Goal: Complete application form: Complete application form

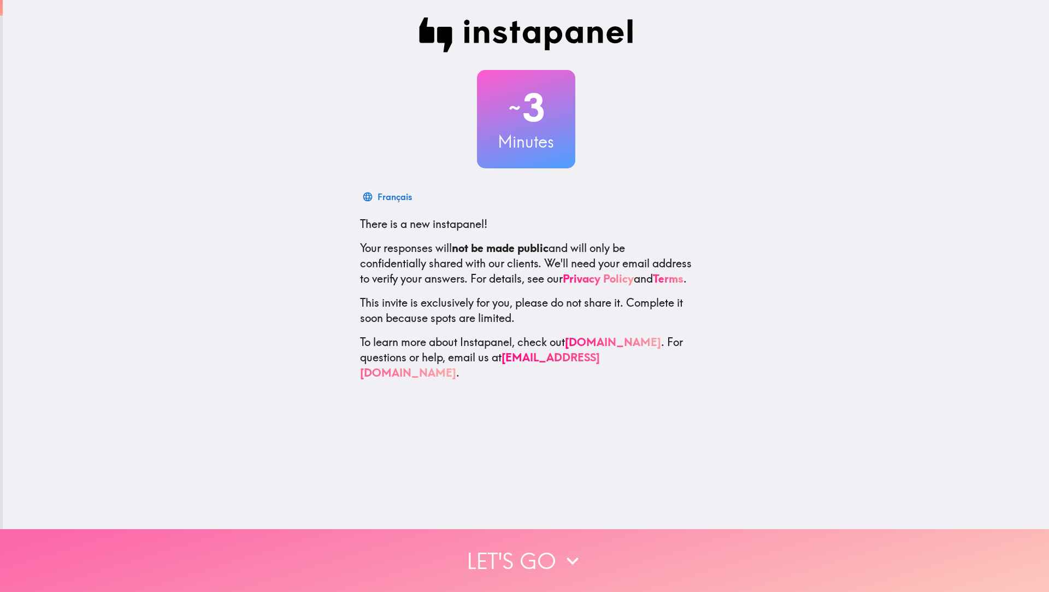
click at [493, 550] on button "Let's go" at bounding box center [524, 560] width 1049 height 63
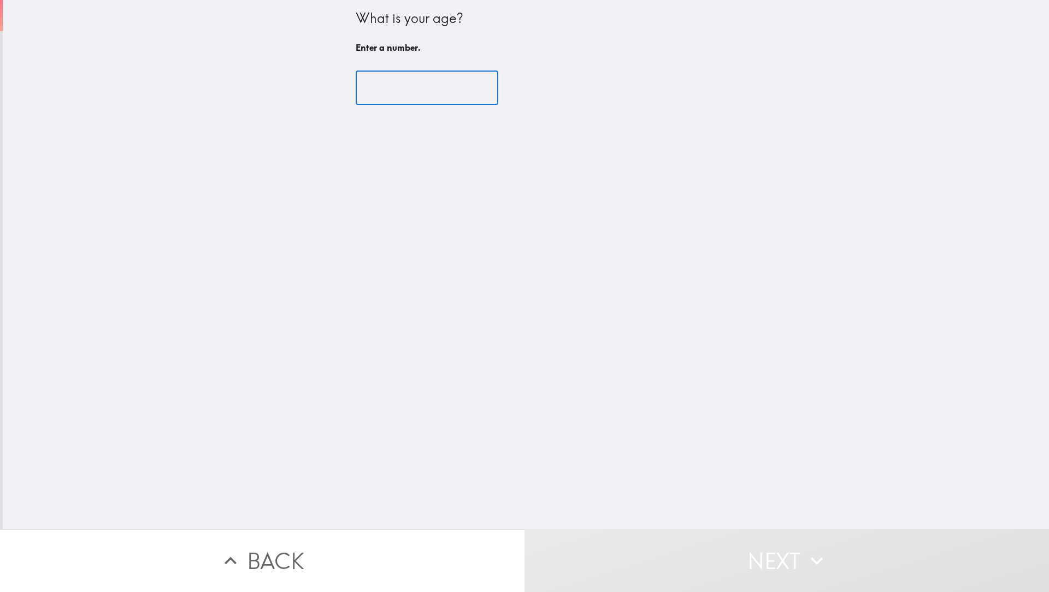
click at [377, 79] on input "number" at bounding box center [427, 88] width 143 height 34
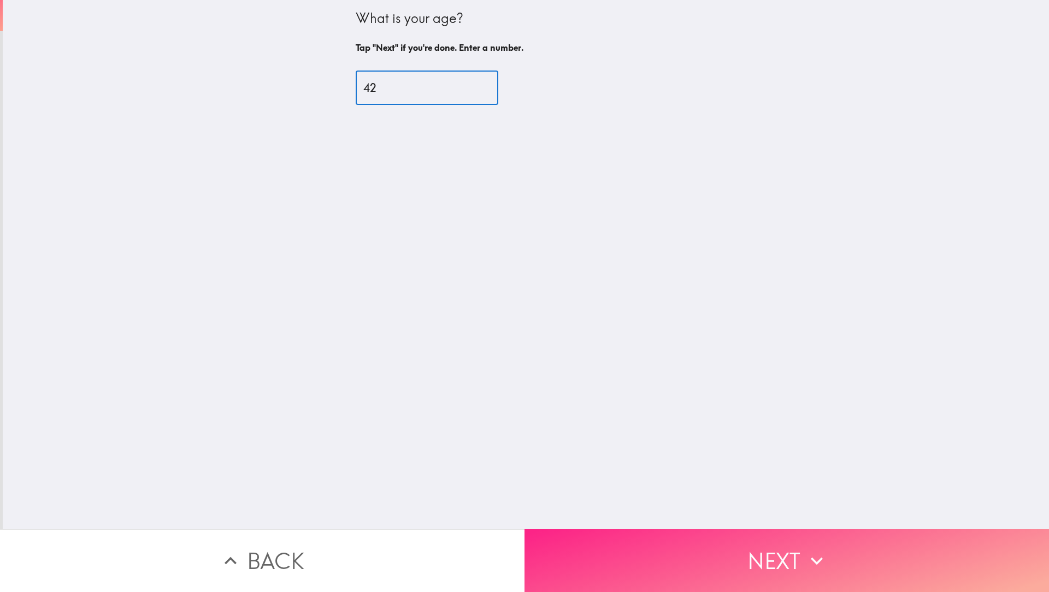
type input "42"
click at [681, 560] on button "Next" at bounding box center [786, 560] width 524 height 63
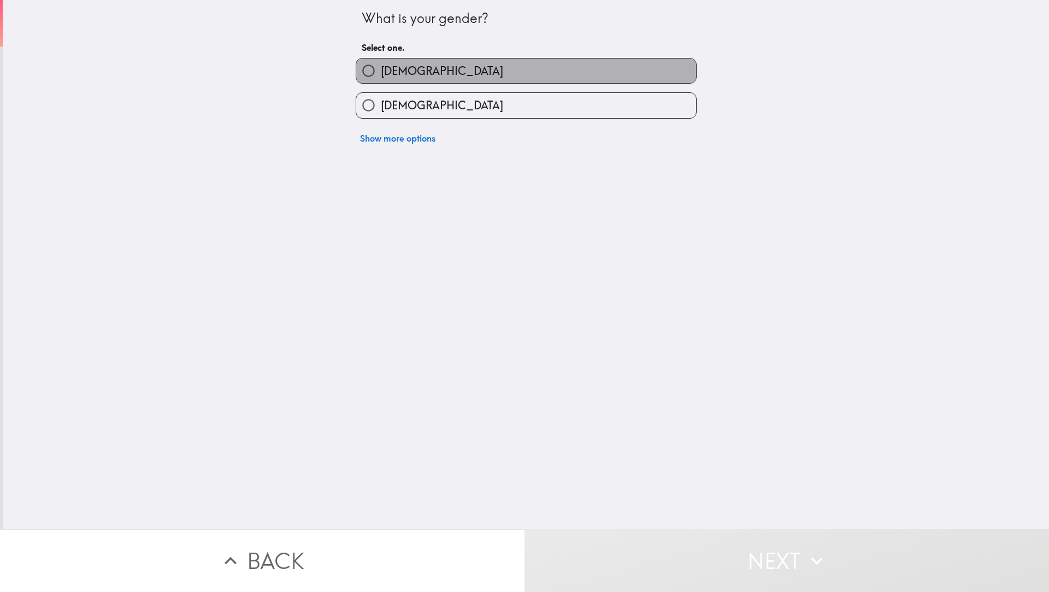
click at [390, 76] on span "[DEMOGRAPHIC_DATA]" at bounding box center [442, 70] width 122 height 15
click at [381, 76] on input "[DEMOGRAPHIC_DATA]" at bounding box center [368, 70] width 25 height 25
radio input "true"
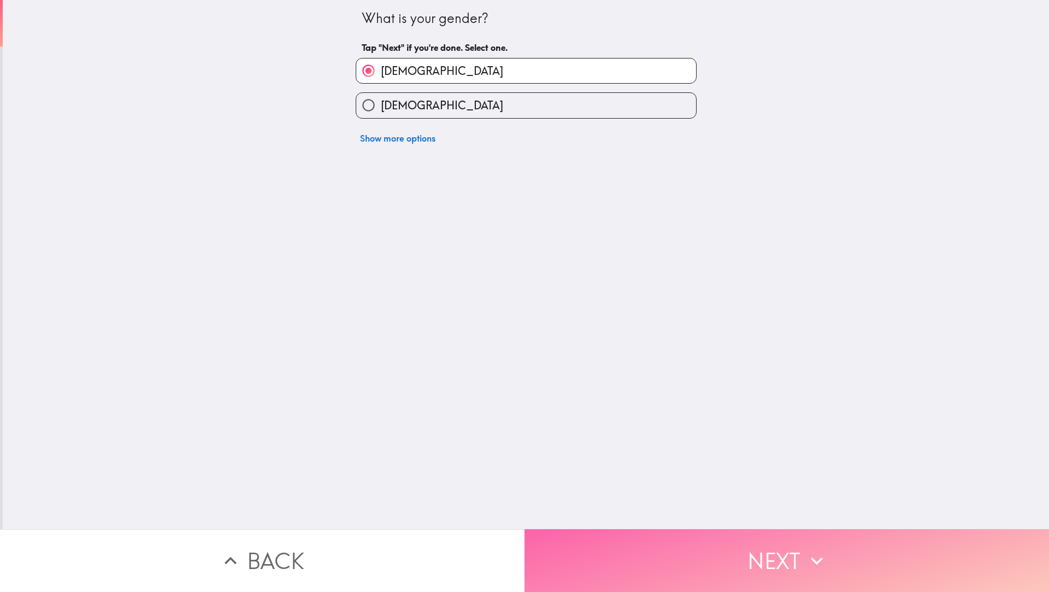
click at [711, 561] on button "Next" at bounding box center [786, 560] width 524 height 63
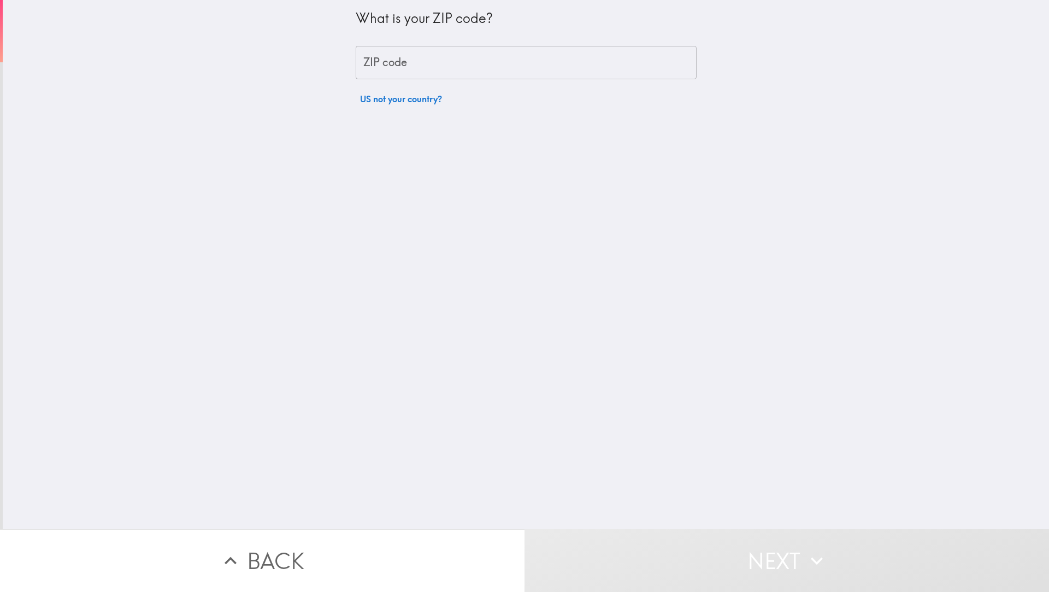
click at [442, 60] on input "ZIP code" at bounding box center [526, 63] width 341 height 34
type input "85251"
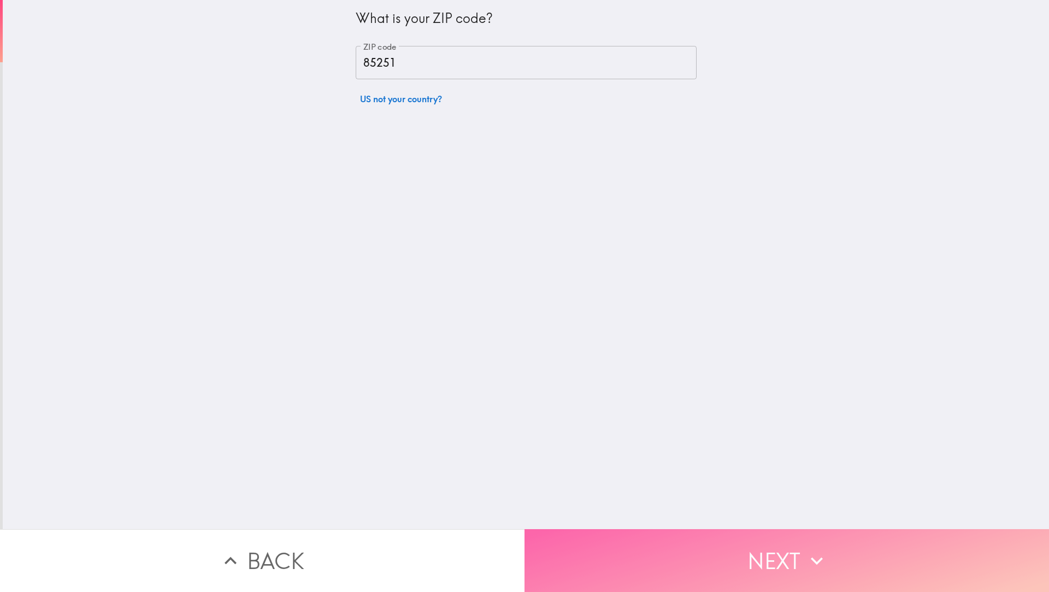
click at [667, 536] on button "Next" at bounding box center [786, 560] width 524 height 63
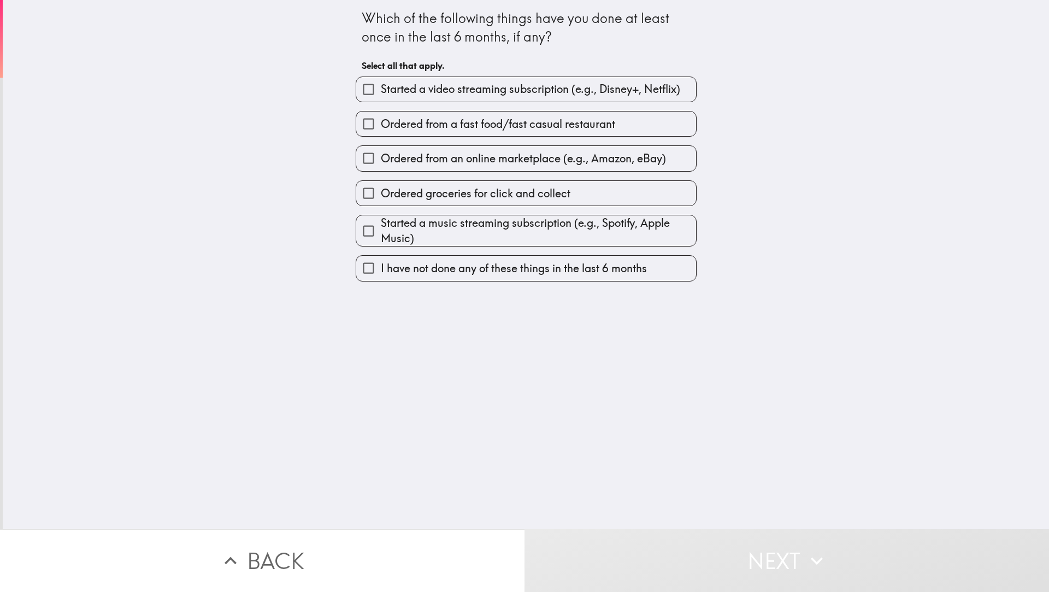
click at [423, 89] on span "Started a video streaming subscription (e.g., Disney+, Netflix)" at bounding box center [530, 88] width 299 height 15
click at [381, 89] on input "Started a video streaming subscription (e.g., Disney+, Netflix)" at bounding box center [368, 89] width 25 height 25
checkbox input "true"
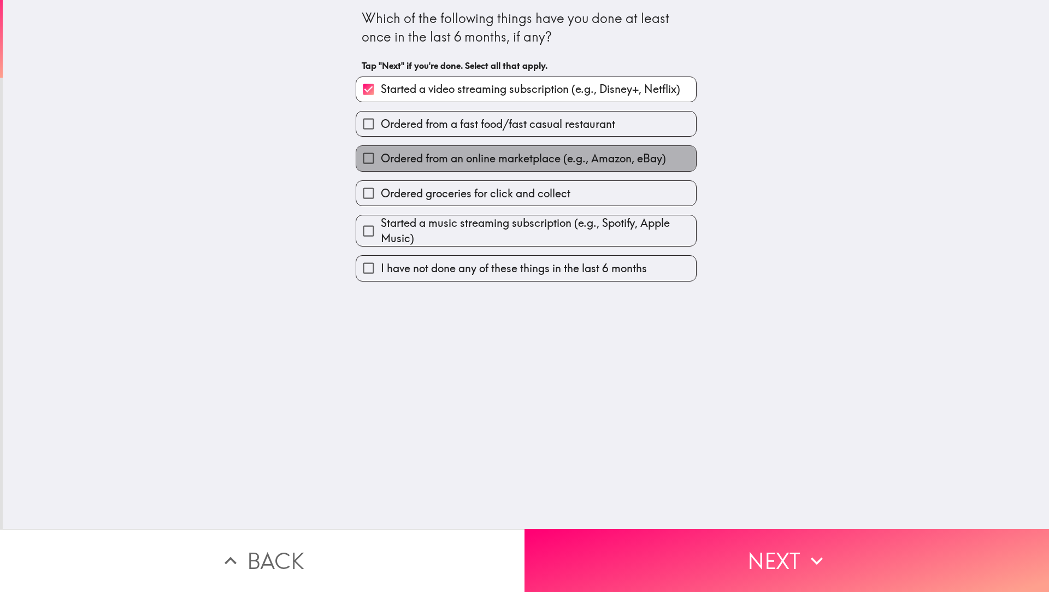
click at [382, 152] on span "Ordered from an online marketplace (e.g., Amazon, eBay)" at bounding box center [523, 158] width 285 height 15
click at [381, 152] on input "Ordered from an online marketplace (e.g., Amazon, eBay)" at bounding box center [368, 158] width 25 height 25
checkbox input "true"
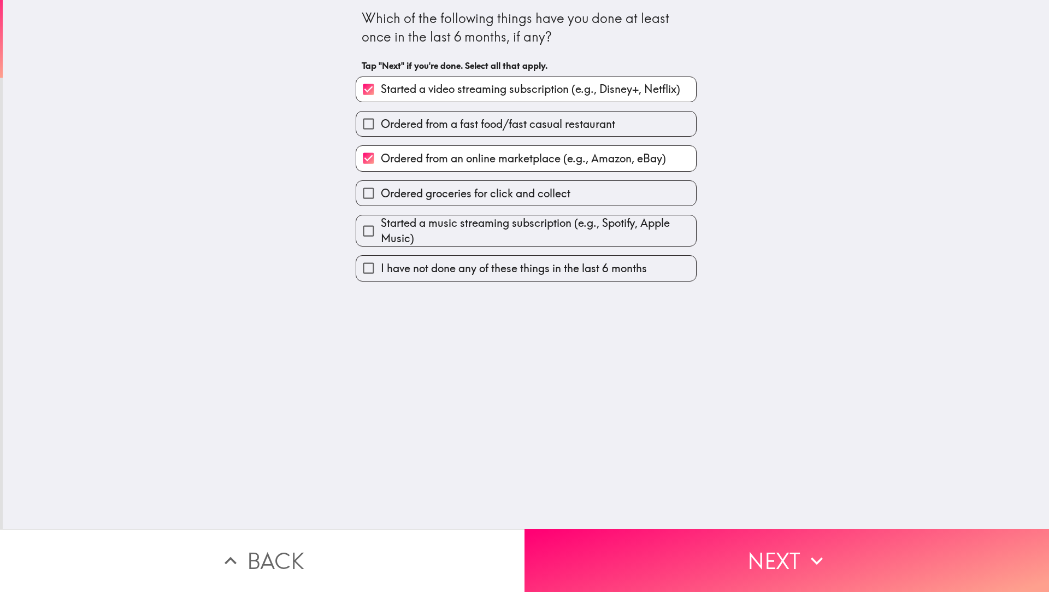
click at [391, 119] on span "Ordered from a fast food/fast casual restaurant" at bounding box center [498, 123] width 234 height 15
click at [381, 119] on input "Ordered from a fast food/fast casual restaurant" at bounding box center [368, 123] width 25 height 25
checkbox input "true"
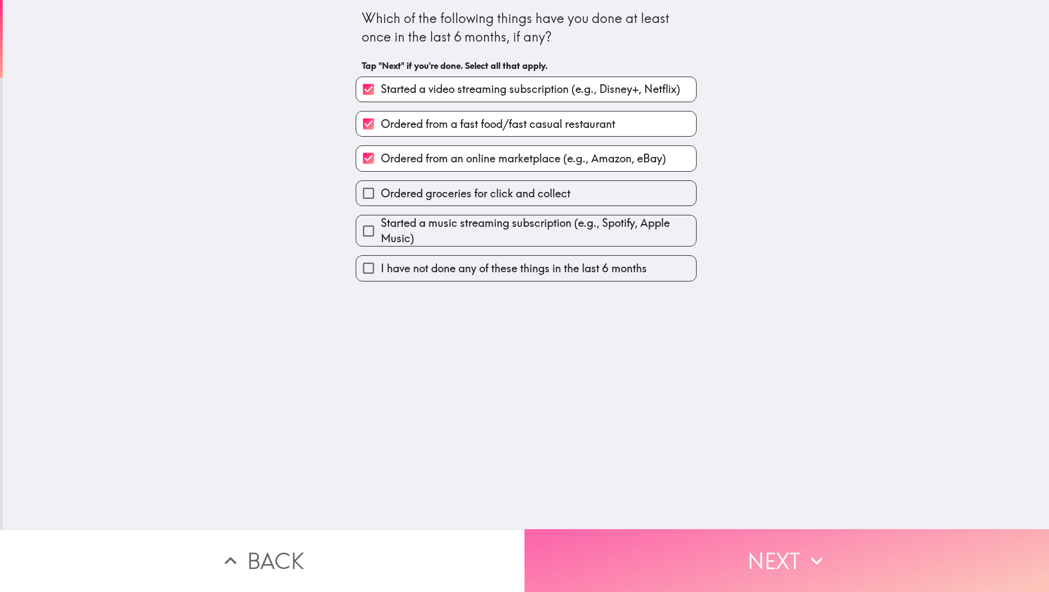
click at [756, 546] on button "Next" at bounding box center [786, 560] width 524 height 63
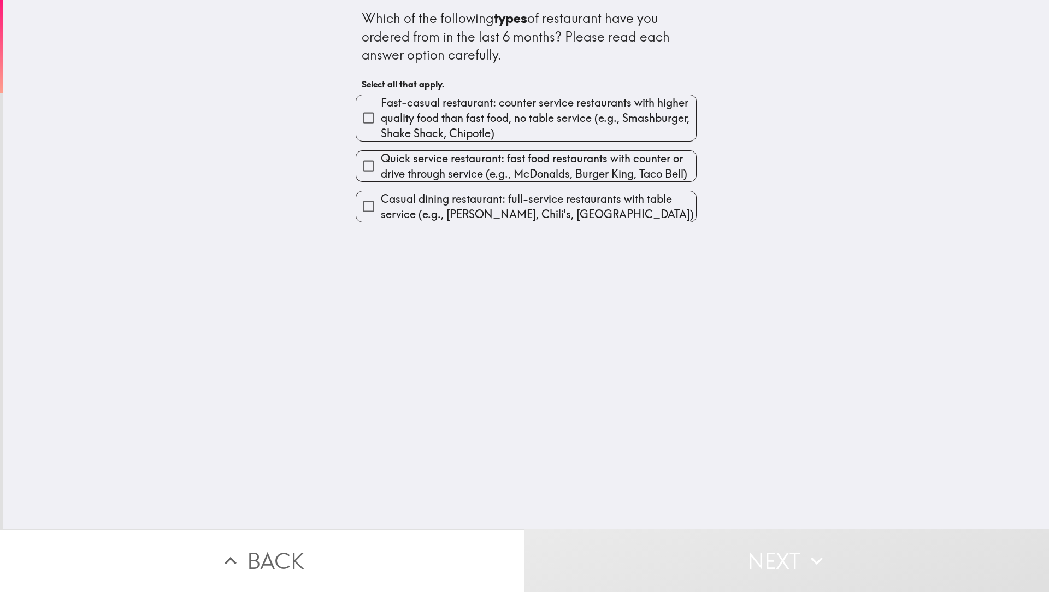
click at [539, 174] on span "Quick service restaurant: fast food restaurants with counter or drive through s…" at bounding box center [538, 166] width 315 height 31
click at [381, 174] on input "Quick service restaurant: fast food restaurants with counter or drive through s…" at bounding box center [368, 166] width 25 height 25
checkbox input "true"
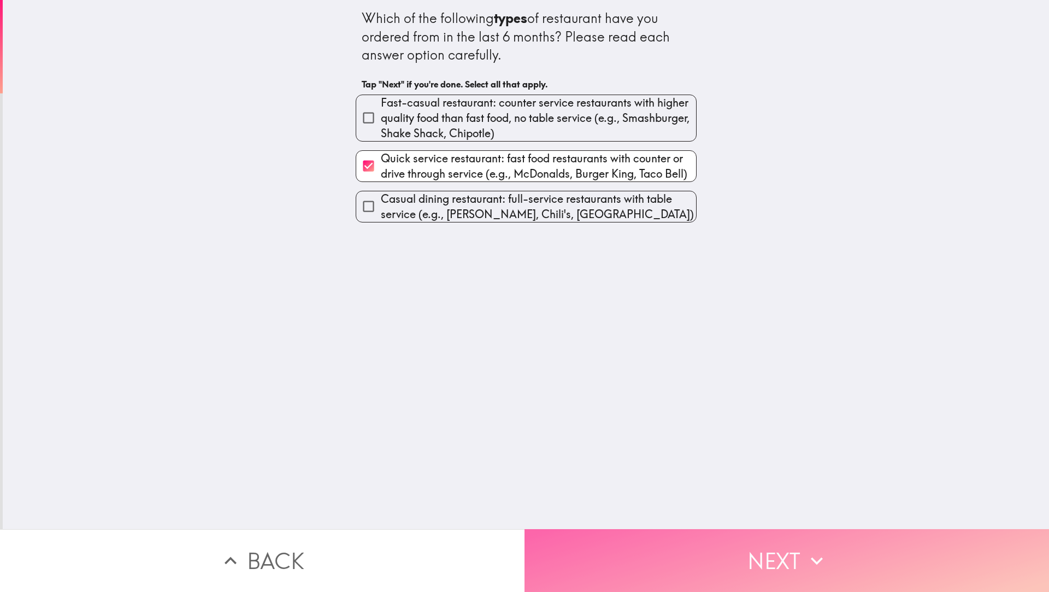
click at [685, 575] on button "Next" at bounding box center [786, 560] width 524 height 63
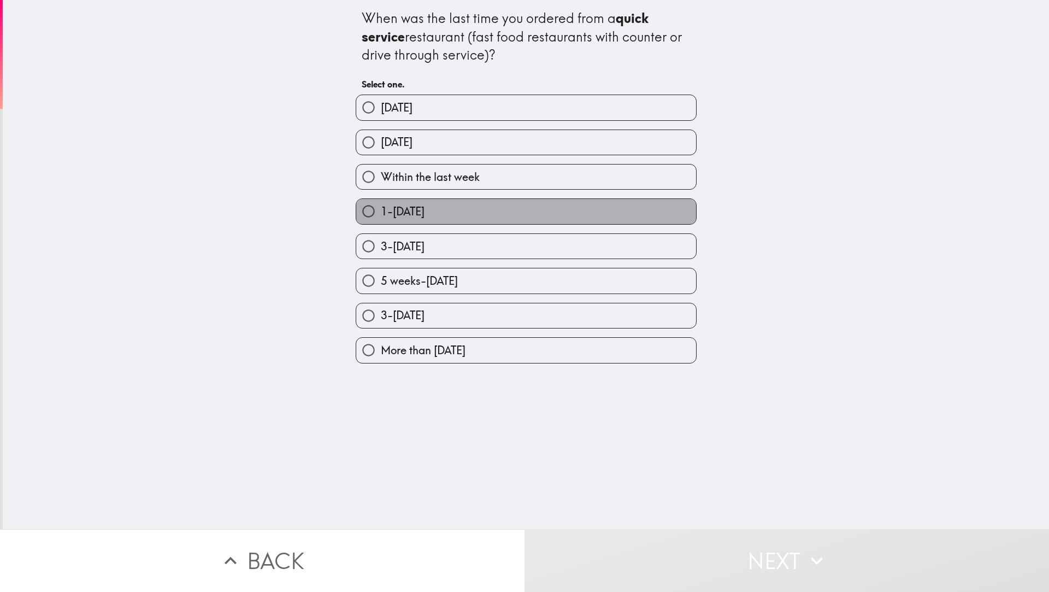
click at [473, 210] on label "1-[DATE]" at bounding box center [526, 211] width 340 height 25
click at [381, 210] on input "1-[DATE]" at bounding box center [368, 211] width 25 height 25
radio input "true"
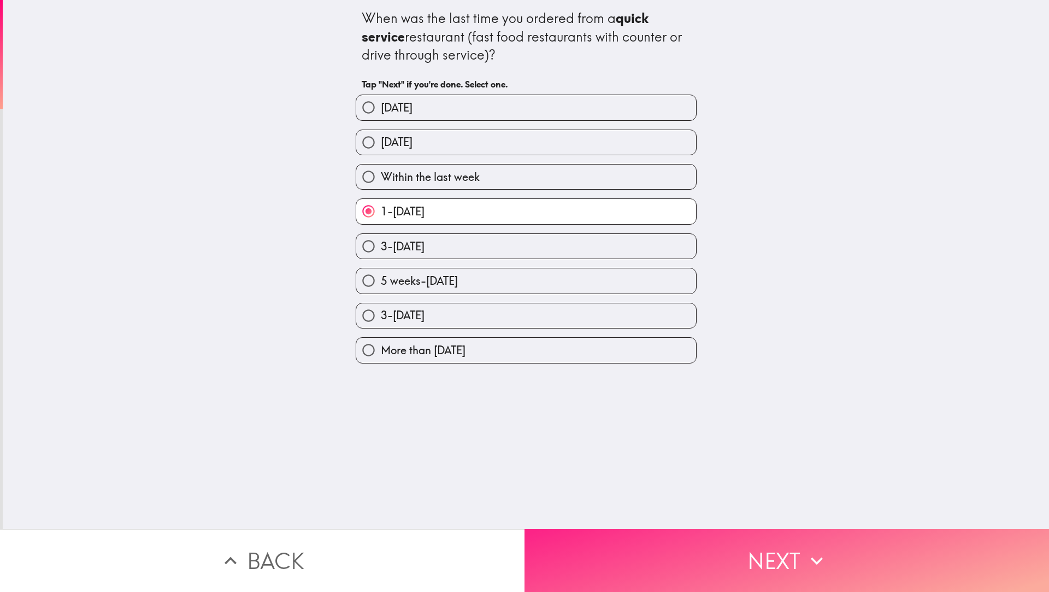
click at [662, 556] on button "Next" at bounding box center [786, 560] width 524 height 63
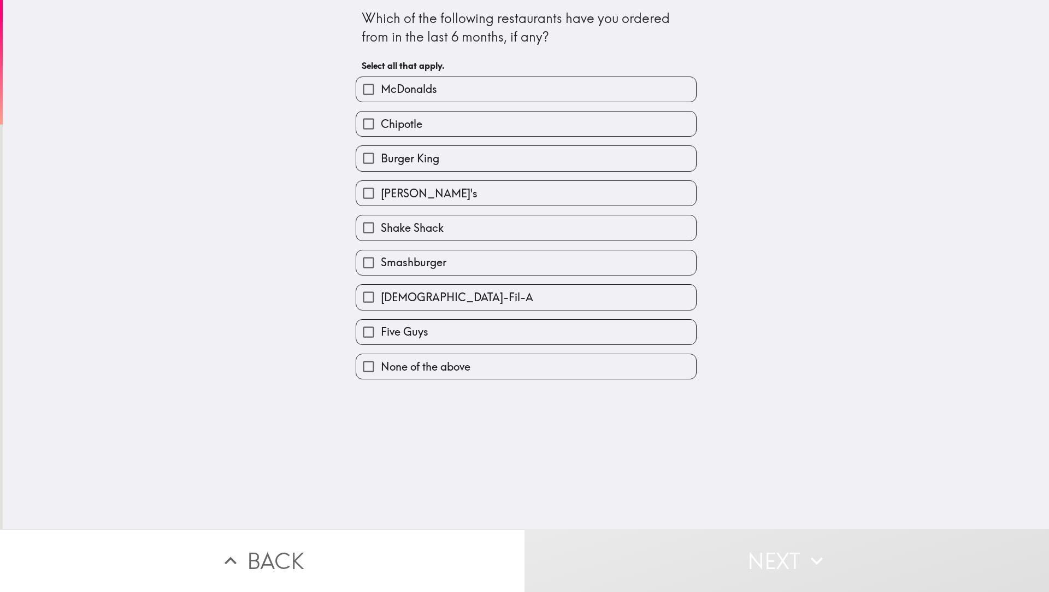
click at [381, 86] on span "McDonalds" at bounding box center [409, 88] width 56 height 15
click at [379, 86] on input "McDonalds" at bounding box center [368, 89] width 25 height 25
checkbox input "true"
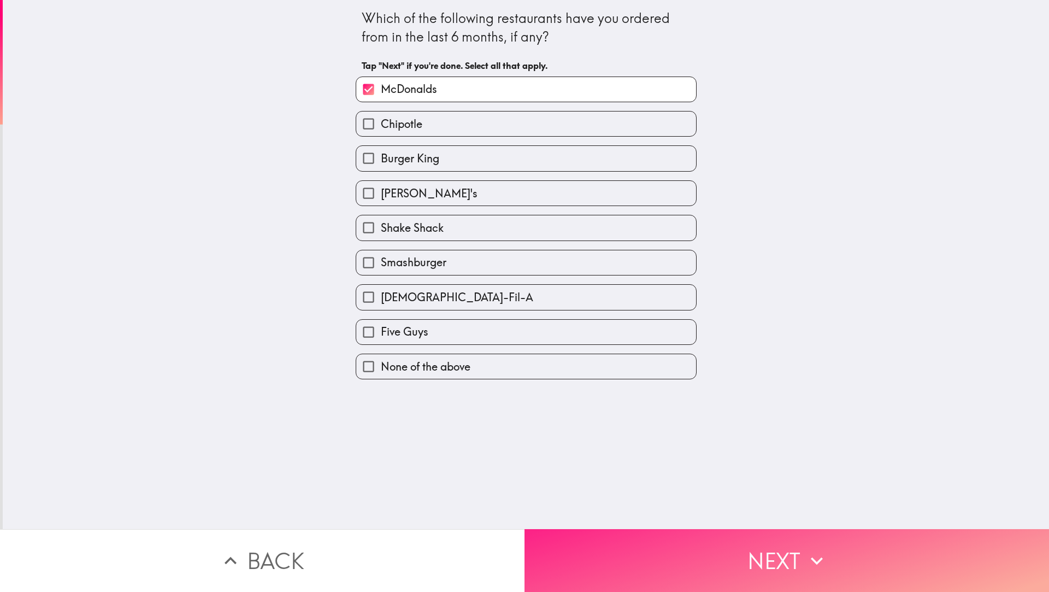
click at [679, 533] on button "Next" at bounding box center [786, 560] width 524 height 63
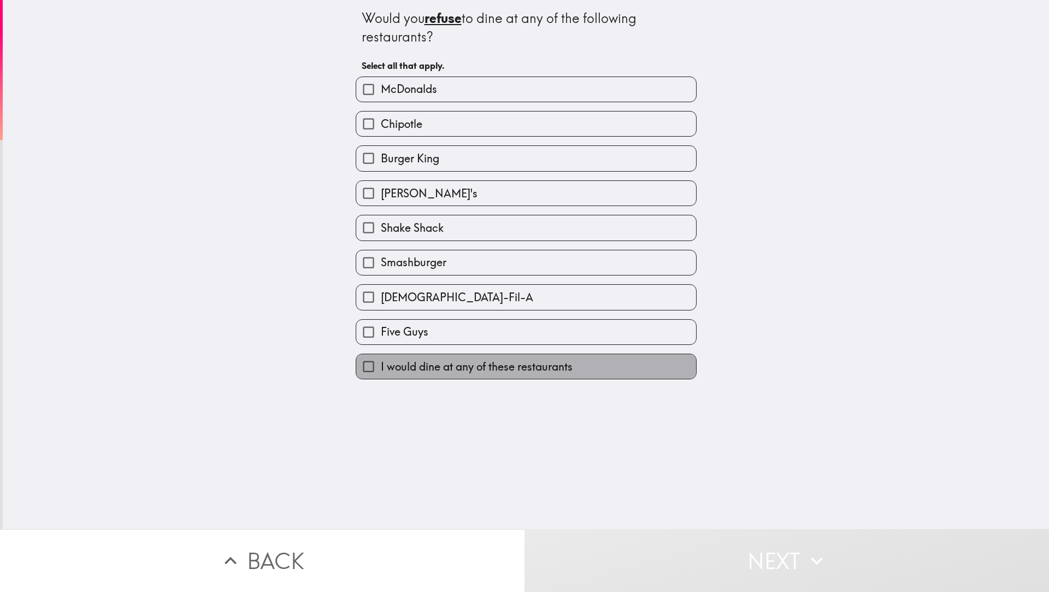
click at [407, 368] on span "I would dine at any of these restaurants" at bounding box center [477, 366] width 192 height 15
click at [381, 368] on input "I would dine at any of these restaurants" at bounding box center [368, 366] width 25 height 25
checkbox input "true"
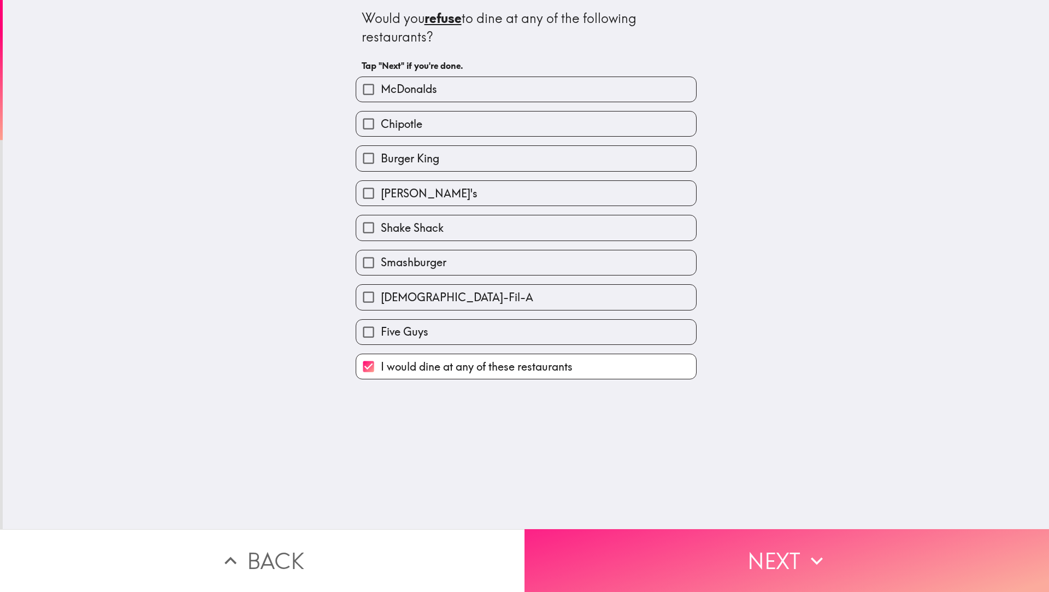
click at [634, 538] on button "Next" at bounding box center [786, 560] width 524 height 63
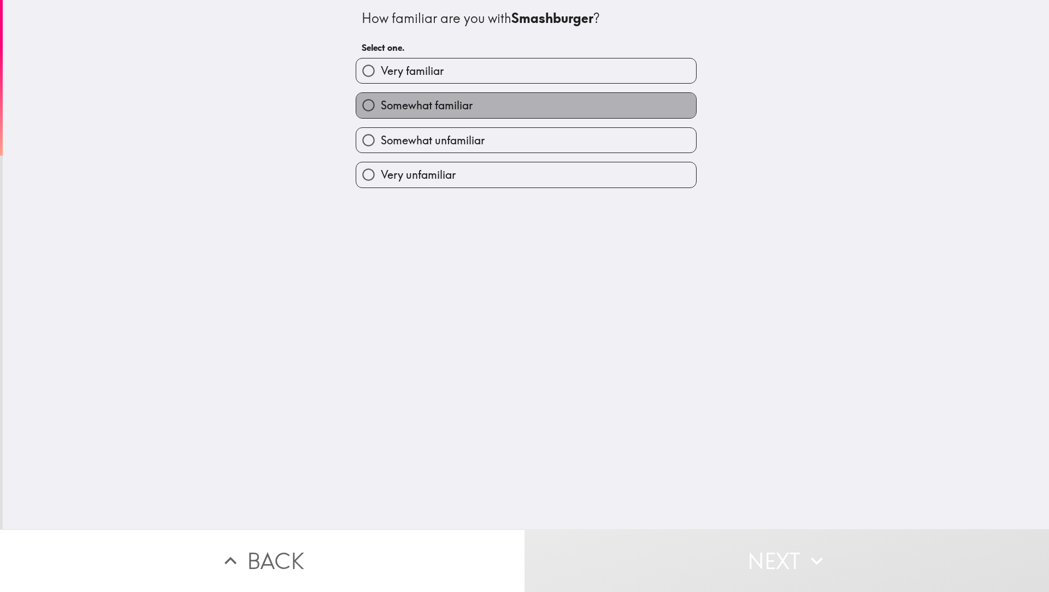
click at [435, 108] on span "Somewhat familiar" at bounding box center [427, 105] width 92 height 15
click at [381, 108] on input "Somewhat familiar" at bounding box center [368, 105] width 25 height 25
radio input "true"
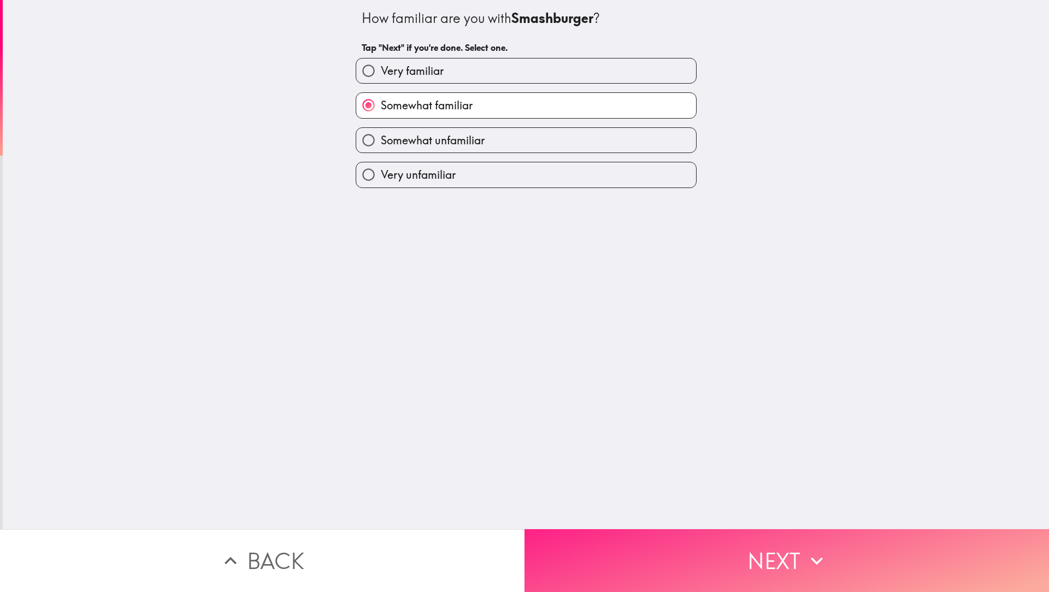
click at [617, 544] on button "Next" at bounding box center [786, 560] width 524 height 63
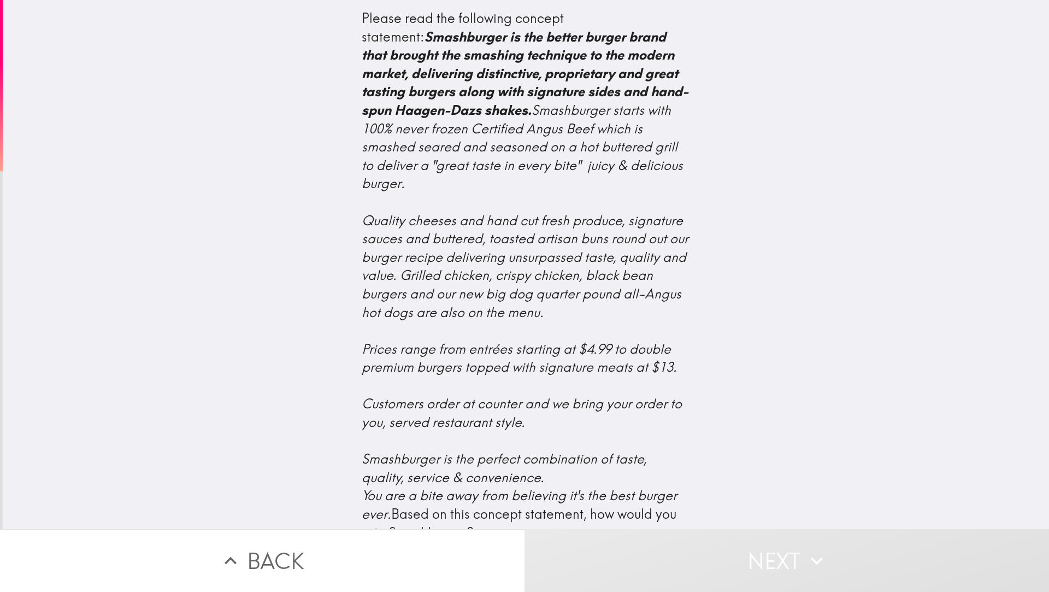
scroll to position [292, 0]
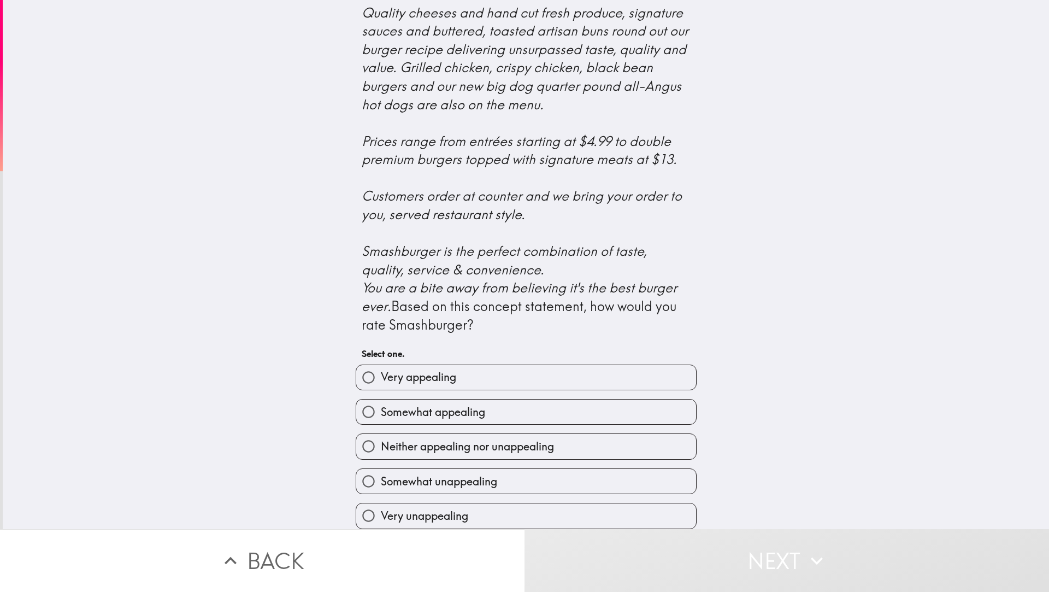
click at [407, 442] on span "Neither appealing nor unappealing" at bounding box center [467, 446] width 173 height 15
click at [381, 442] on input "Neither appealing nor unappealing" at bounding box center [368, 446] width 25 height 25
radio input "true"
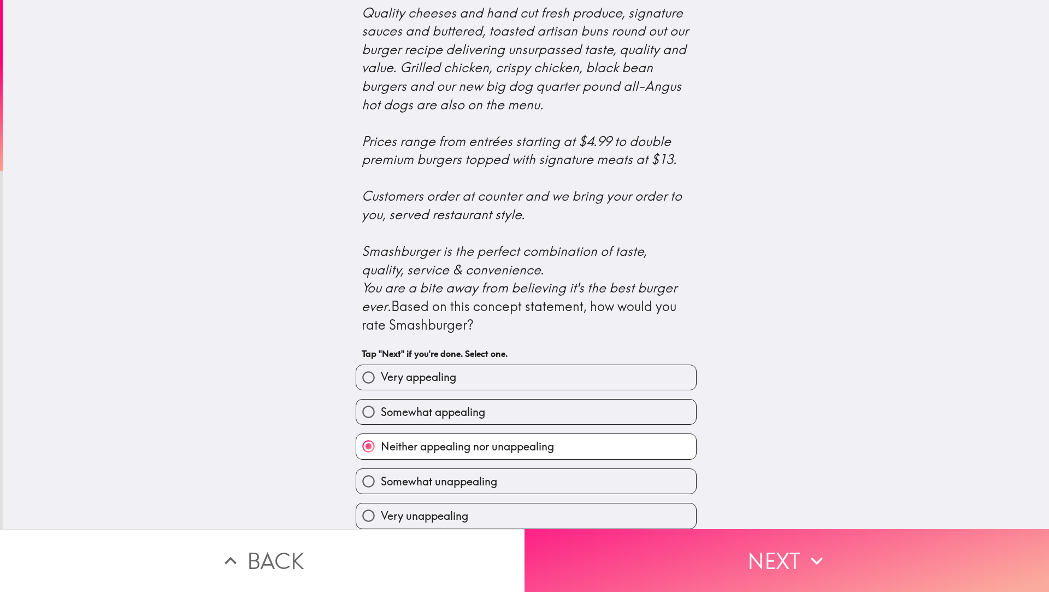
click at [649, 569] on button "Next" at bounding box center [786, 560] width 524 height 63
click at [742, 541] on button "Next" at bounding box center [786, 560] width 524 height 63
